Goal: Find specific page/section: Find specific page/section

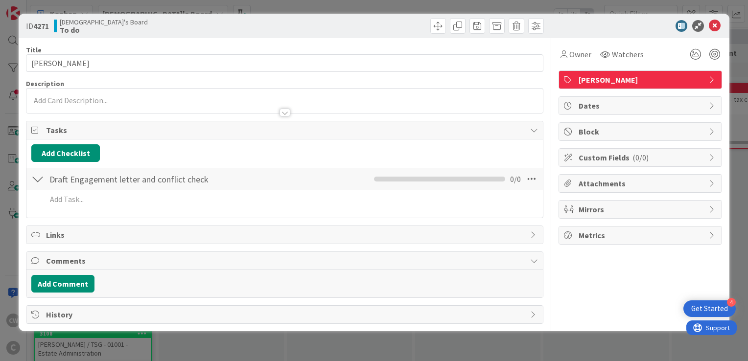
click at [713, 22] on icon at bounding box center [715, 26] width 12 height 12
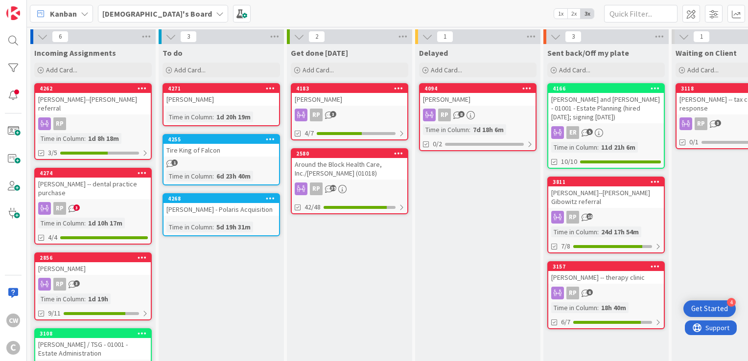
click at [618, 279] on div "[PERSON_NAME] -- therapy clinic" at bounding box center [606, 277] width 116 height 13
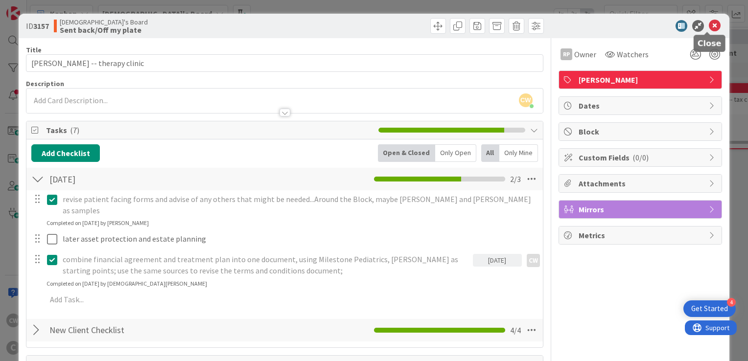
click at [711, 24] on icon at bounding box center [715, 26] width 12 height 12
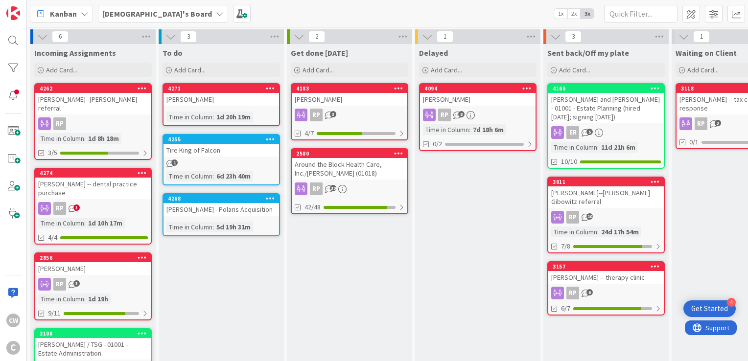
click at [608, 278] on div "[PERSON_NAME] -- therapy clinic" at bounding box center [606, 277] width 116 height 13
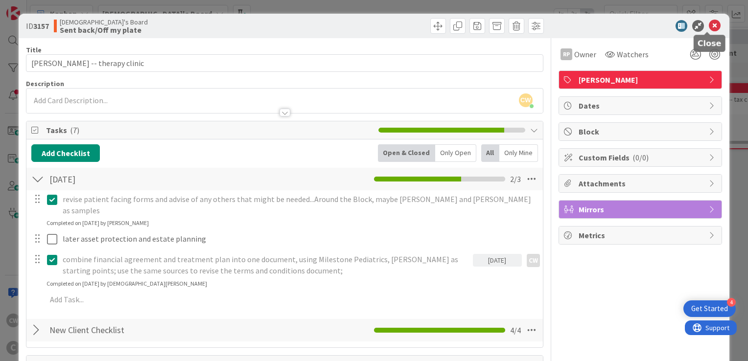
click at [709, 26] on icon at bounding box center [715, 26] width 12 height 12
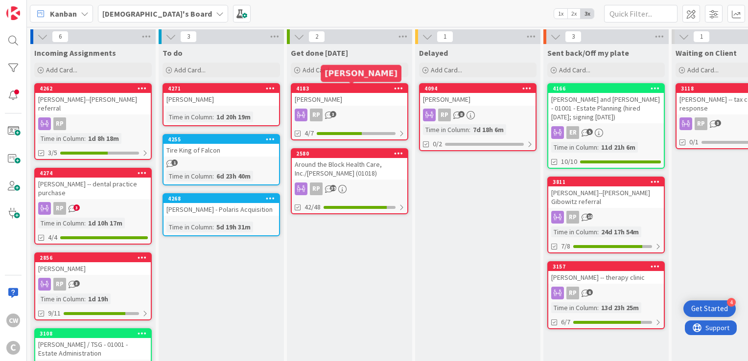
click at [348, 89] on div "4183" at bounding box center [351, 88] width 111 height 7
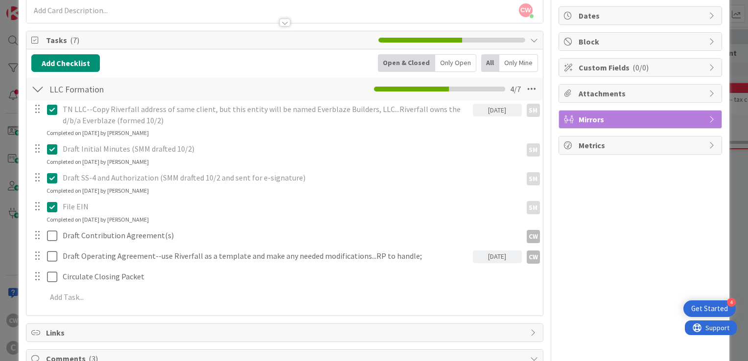
scroll to position [147, 0]
